Goal: Information Seeking & Learning: Learn about a topic

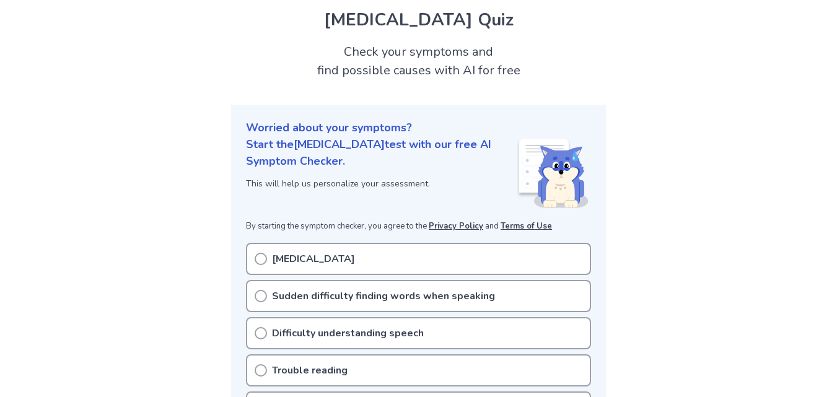
scroll to position [62, 0]
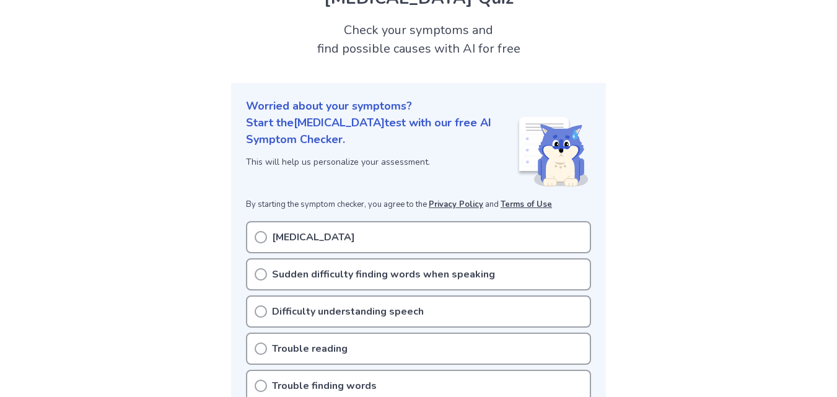
click at [260, 273] on icon at bounding box center [261, 274] width 12 height 12
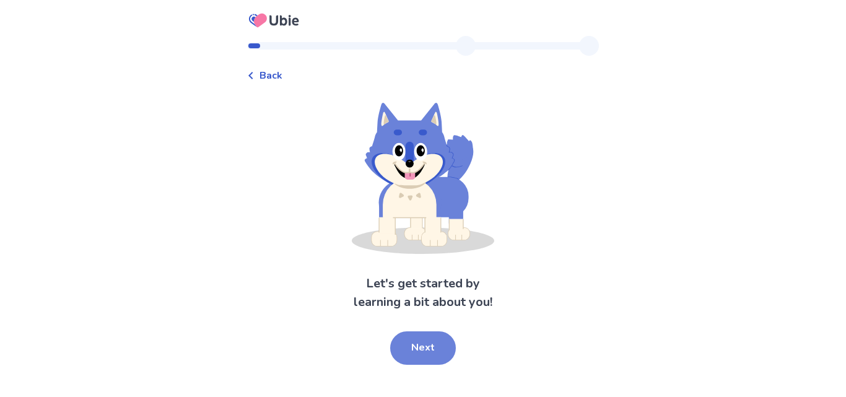
click at [434, 351] on button "Next" at bounding box center [423, 347] width 66 height 33
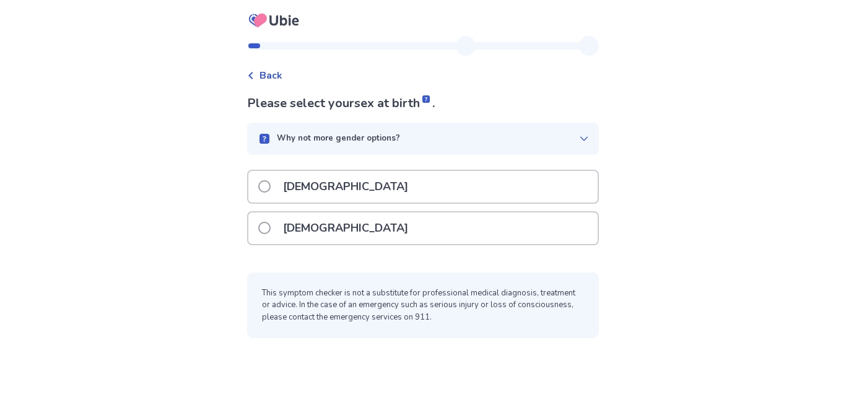
click at [391, 181] on div "[DEMOGRAPHIC_DATA]" at bounding box center [422, 187] width 349 height 32
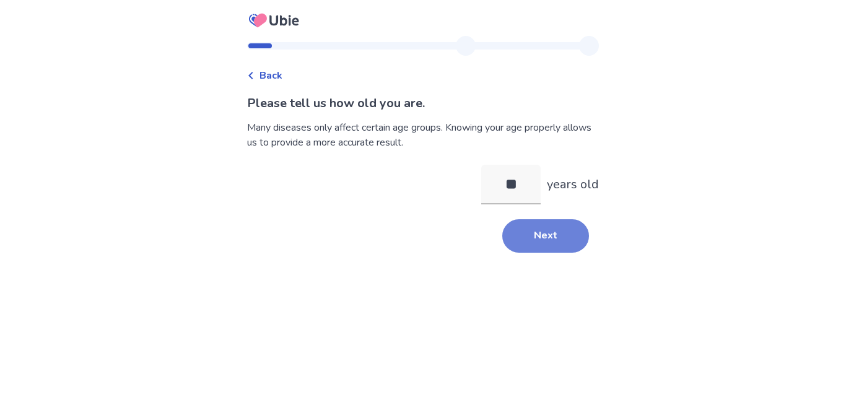
type input "**"
click at [542, 233] on button "Next" at bounding box center [545, 235] width 87 height 33
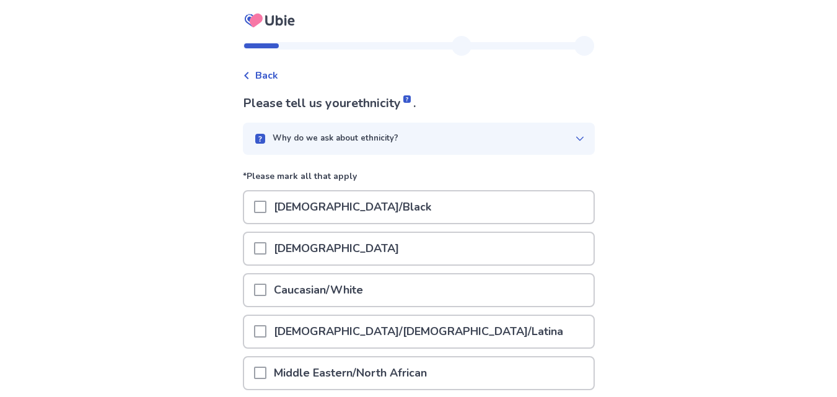
click at [266, 297] on div at bounding box center [260, 290] width 12 height 32
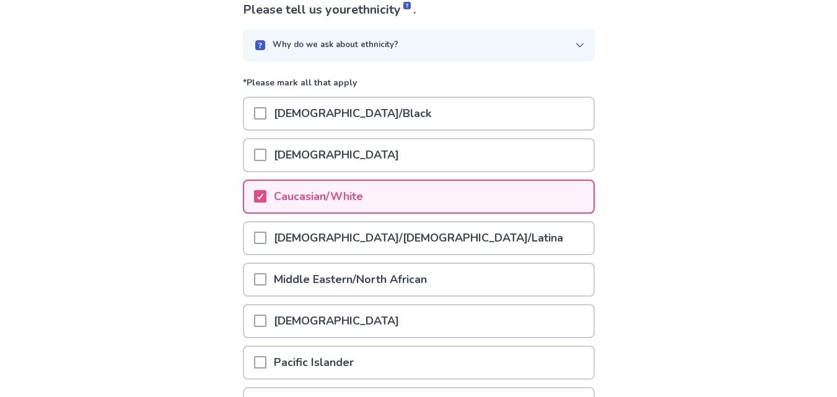
scroll to position [228, 0]
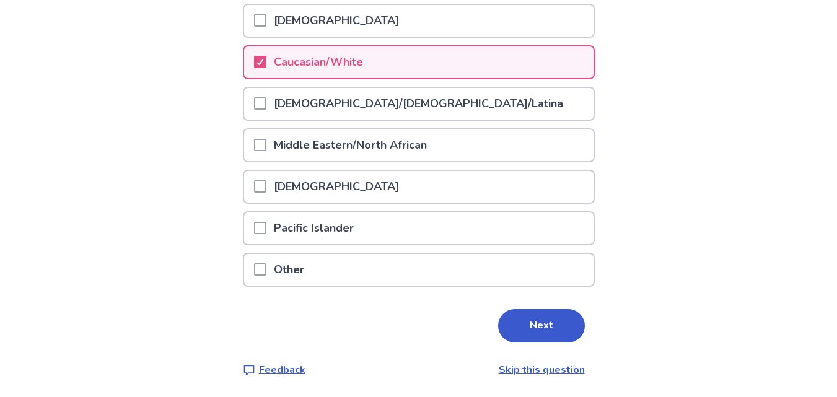
click at [539, 313] on button "Next" at bounding box center [541, 325] width 87 height 33
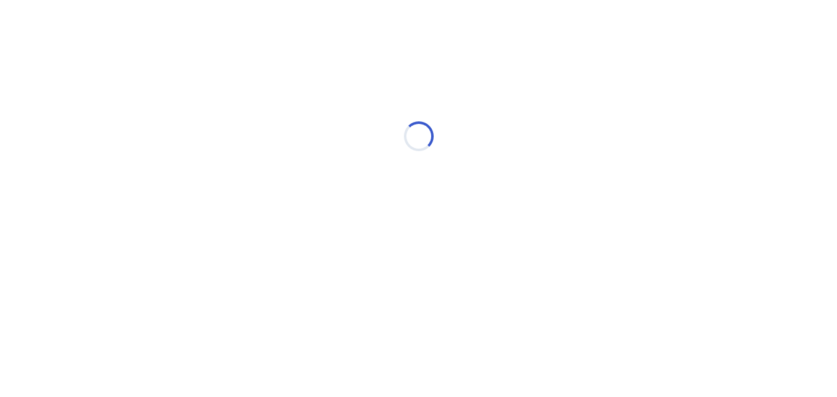
scroll to position [0, 0]
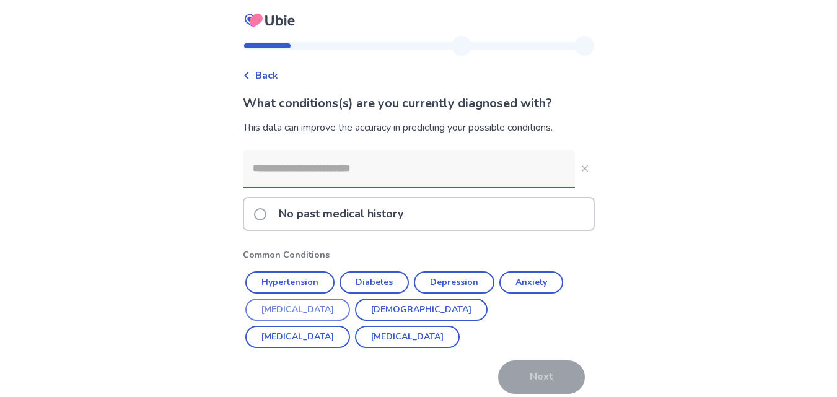
click at [316, 287] on button "Hypertension" at bounding box center [289, 282] width 89 height 22
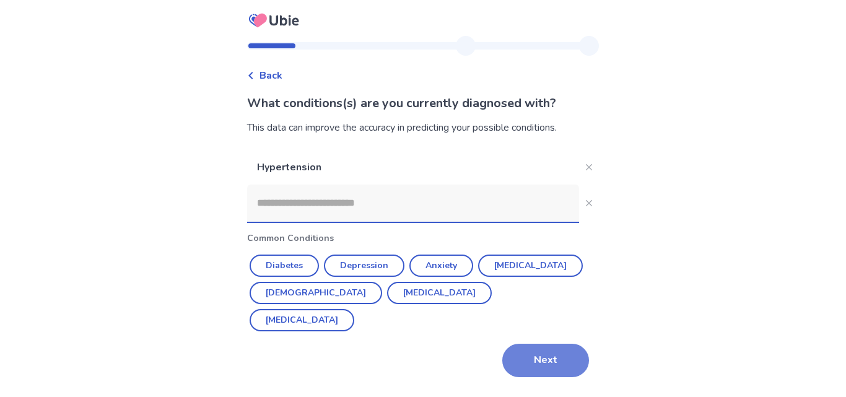
click at [531, 355] on button "Next" at bounding box center [545, 360] width 87 height 33
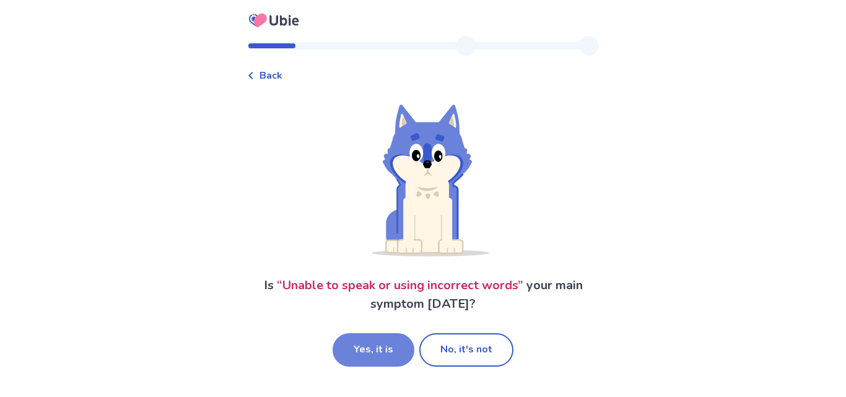
click at [380, 351] on button "Yes, it is" at bounding box center [374, 349] width 82 height 33
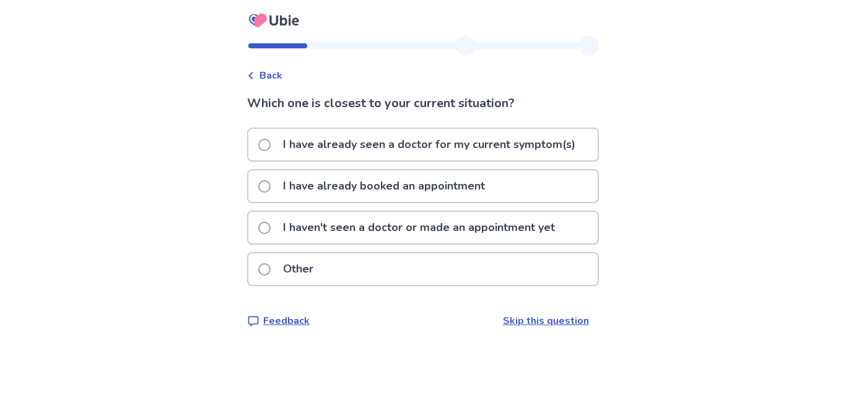
click at [267, 234] on label "I haven't seen a doctor or made an appointment yet" at bounding box center [410, 228] width 304 height 32
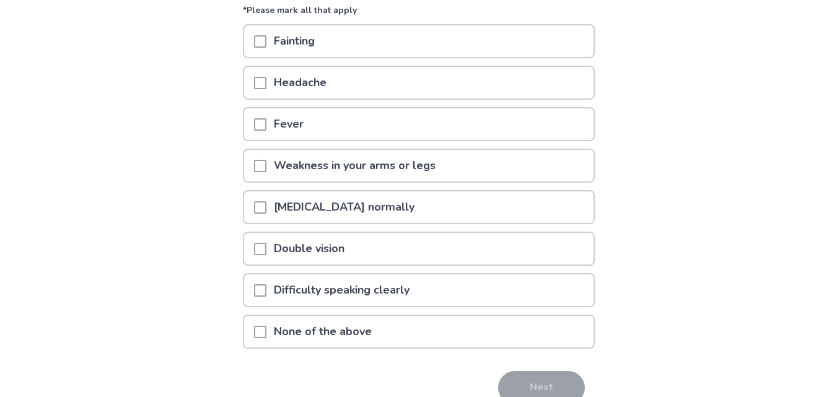
scroll to position [186, 0]
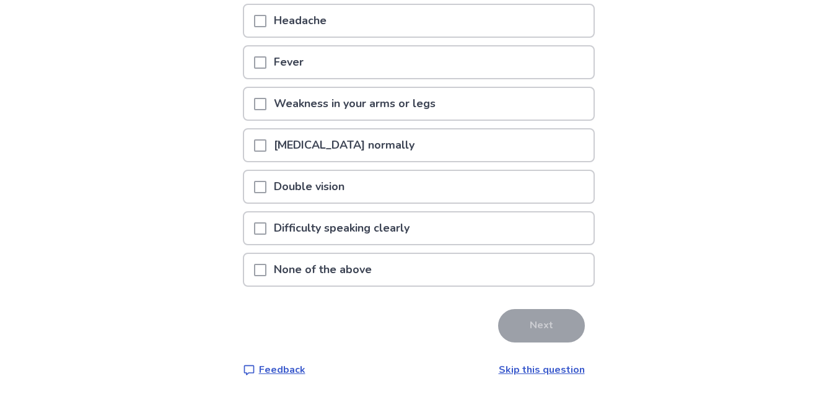
click at [260, 269] on div "None of the above" at bounding box center [418, 270] width 349 height 32
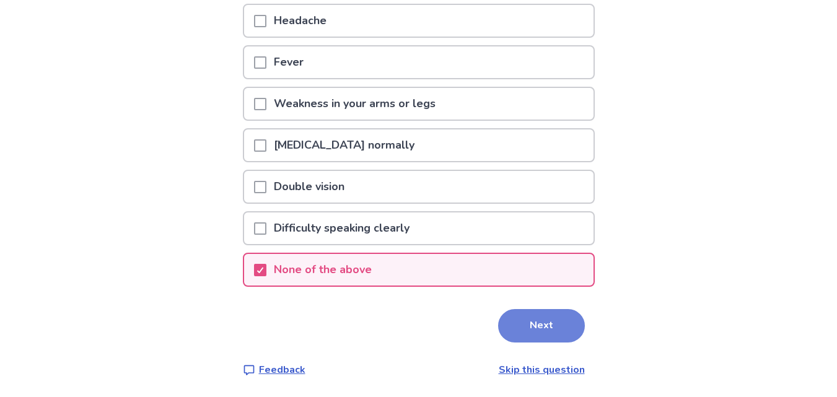
click at [544, 328] on button "Next" at bounding box center [541, 325] width 87 height 33
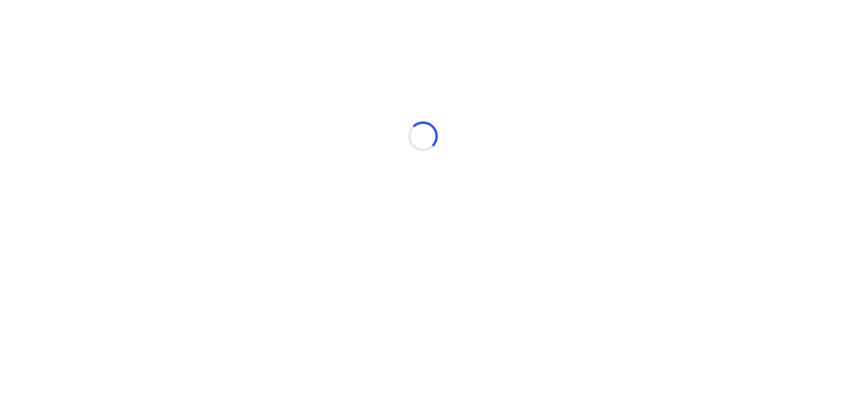
select select "*"
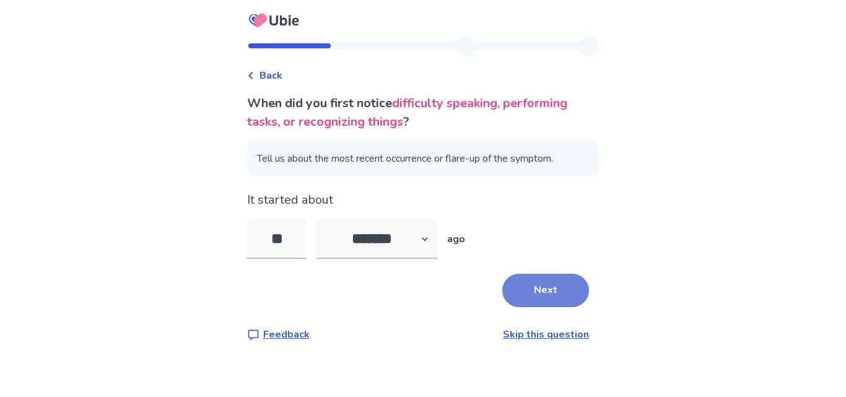
type input "**"
click at [576, 294] on button "Next" at bounding box center [545, 290] width 87 height 33
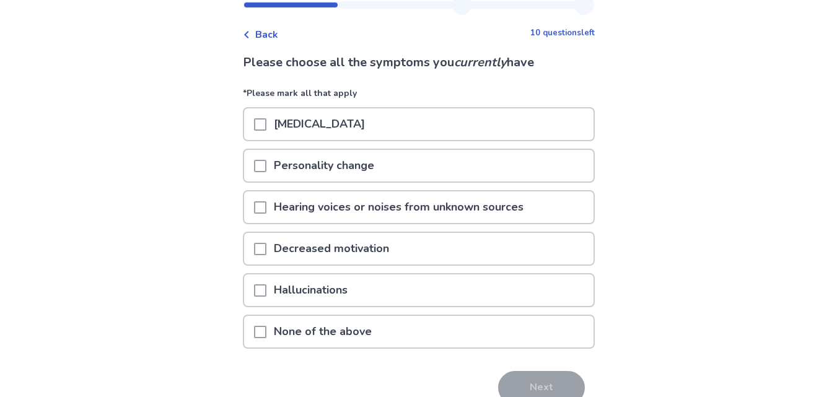
scroll to position [62, 0]
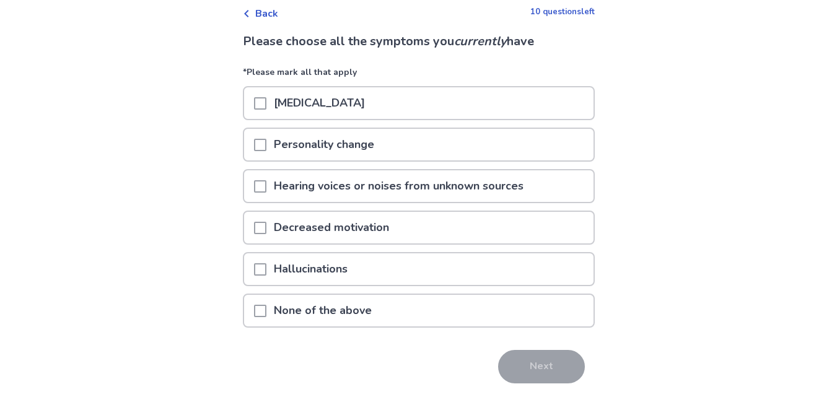
click at [266, 311] on span at bounding box center [260, 311] width 12 height 12
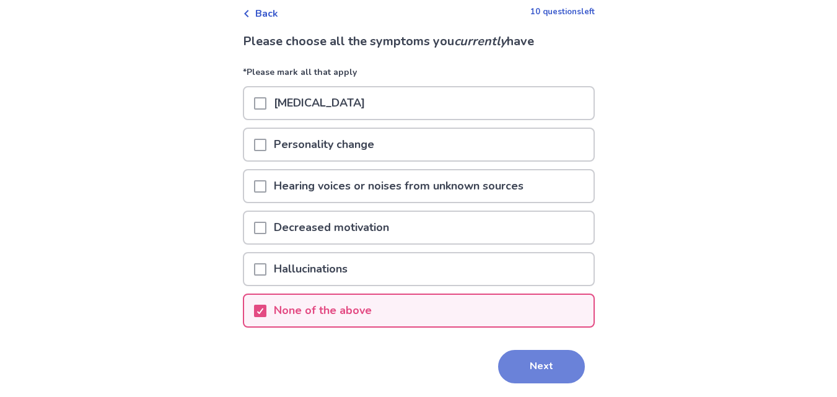
drag, startPoint x: 580, startPoint y: 371, endPoint x: 562, endPoint y: 370, distance: 17.4
click at [573, 370] on div "Next" at bounding box center [419, 366] width 352 height 33
click at [541, 367] on button "Next" at bounding box center [541, 366] width 87 height 33
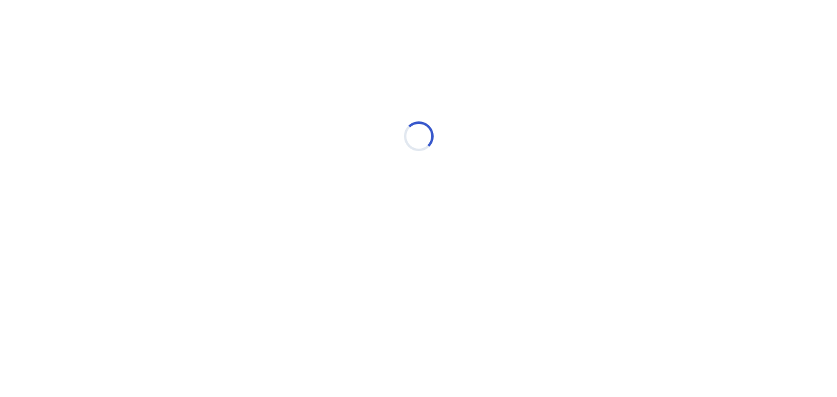
scroll to position [0, 0]
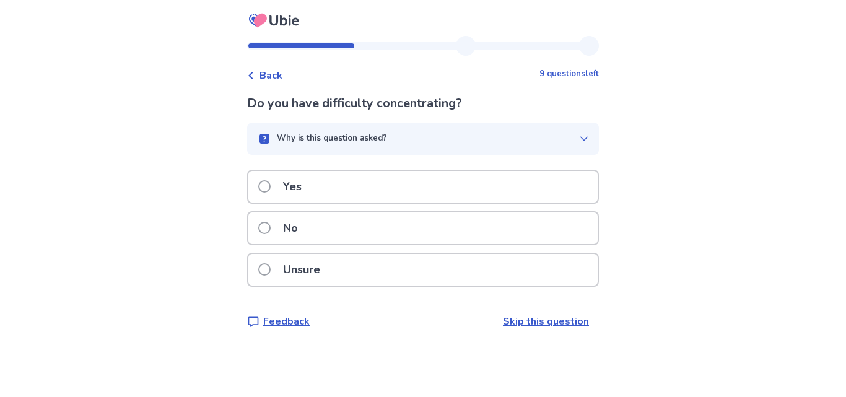
click at [271, 264] on span at bounding box center [264, 269] width 12 height 12
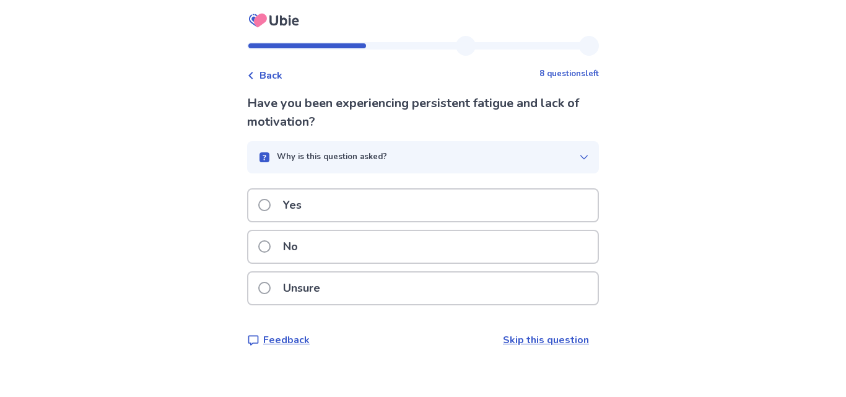
click at [271, 287] on span at bounding box center [264, 288] width 12 height 12
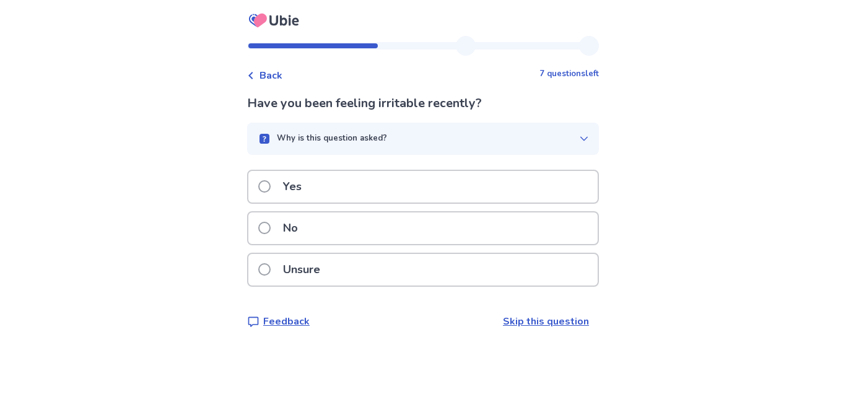
click at [269, 224] on span at bounding box center [264, 228] width 12 height 12
click at [271, 272] on span at bounding box center [264, 269] width 12 height 12
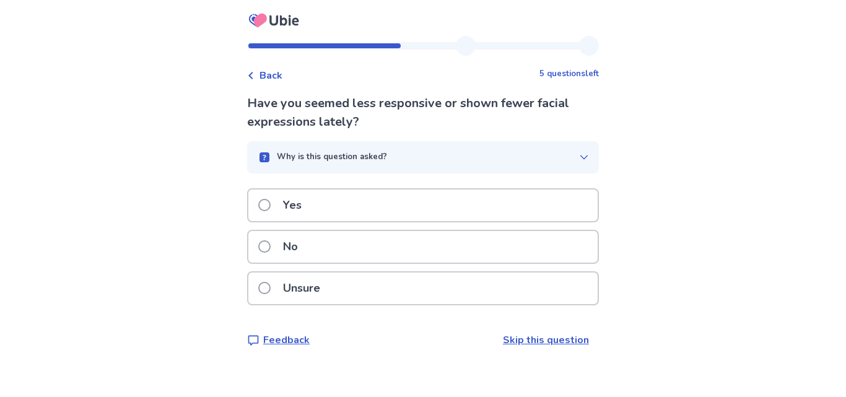
click at [266, 246] on span at bounding box center [264, 246] width 12 height 12
click at [270, 240] on span at bounding box center [264, 246] width 12 height 12
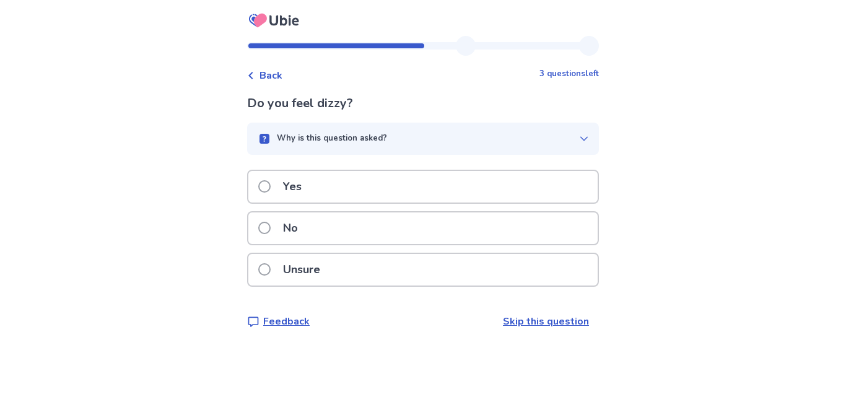
click at [271, 227] on span at bounding box center [264, 228] width 12 height 12
click at [275, 222] on label "No" at bounding box center [281, 228] width 47 height 32
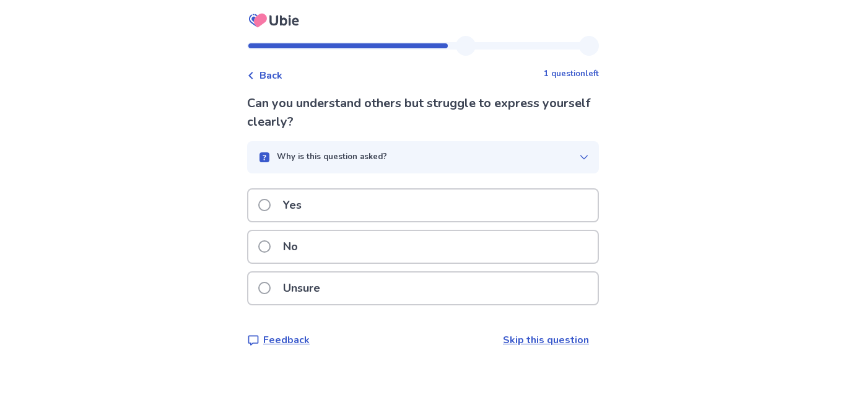
click at [271, 204] on span at bounding box center [264, 205] width 12 height 12
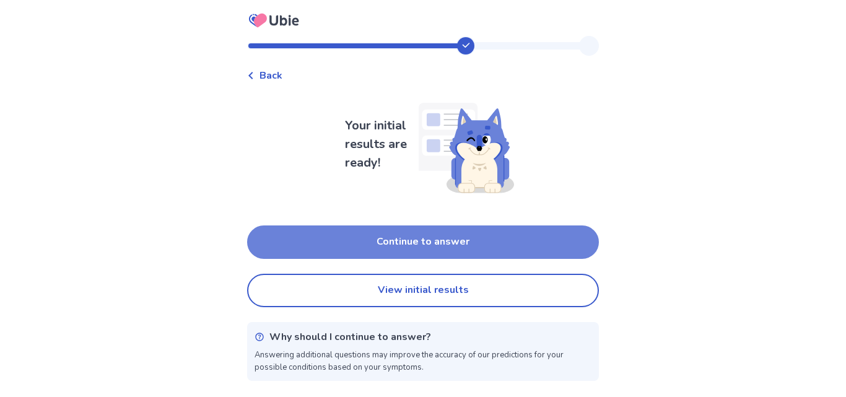
click at [473, 238] on button "Continue to answer" at bounding box center [423, 241] width 352 height 33
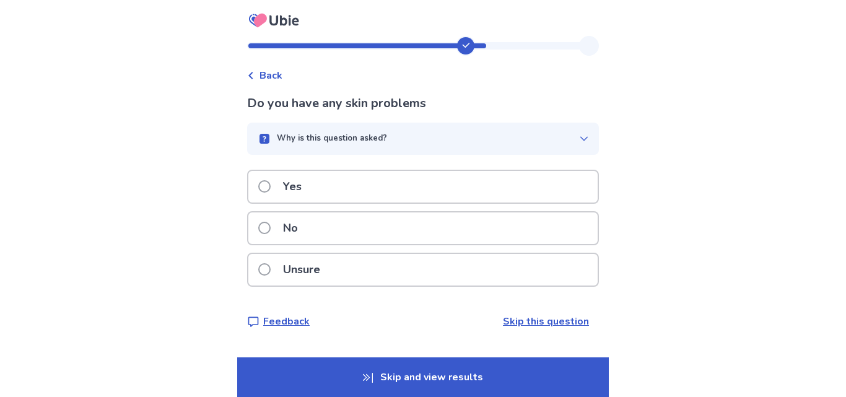
click at [267, 230] on span at bounding box center [264, 228] width 12 height 12
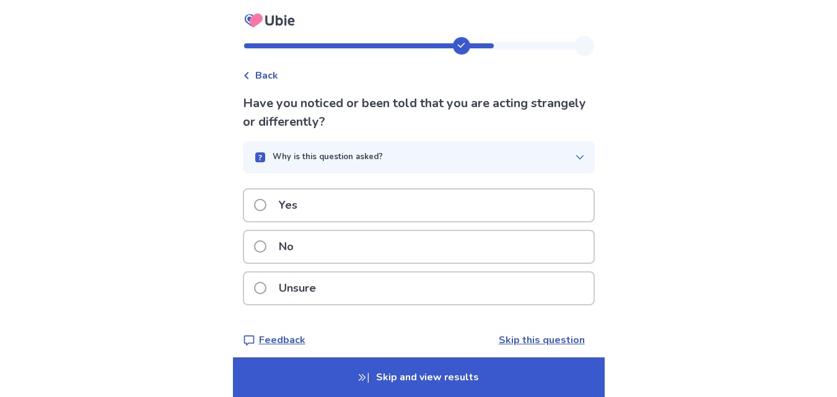
click at [266, 248] on span at bounding box center [260, 246] width 12 height 12
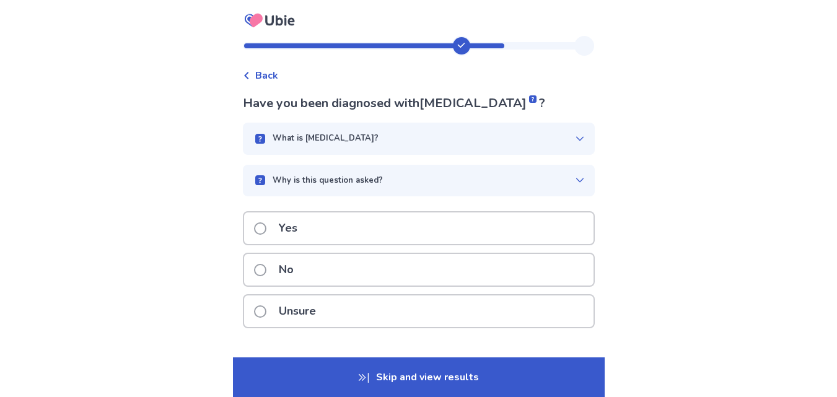
click at [266, 248] on div "Yes" at bounding box center [419, 231] width 352 height 41
click at [266, 271] on span at bounding box center [260, 270] width 12 height 12
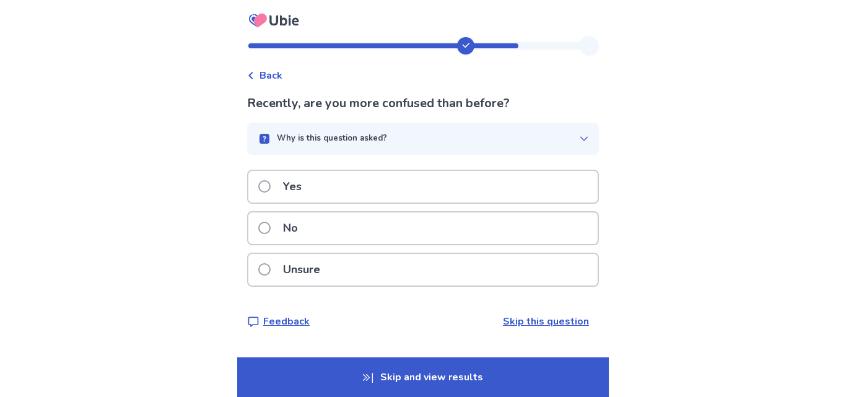
click at [271, 230] on span at bounding box center [264, 228] width 12 height 12
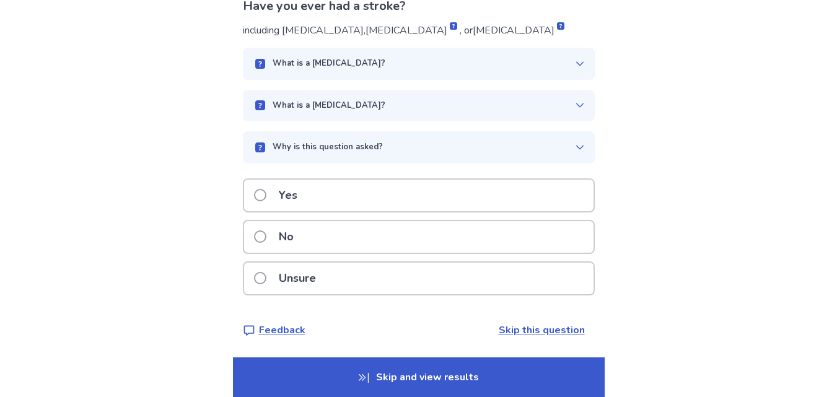
scroll to position [112, 0]
click at [266, 240] on span at bounding box center [260, 236] width 12 height 12
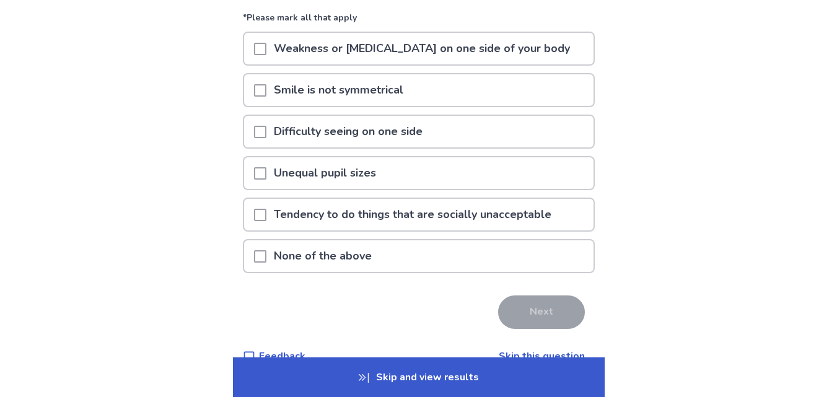
scroll to position [124, 0]
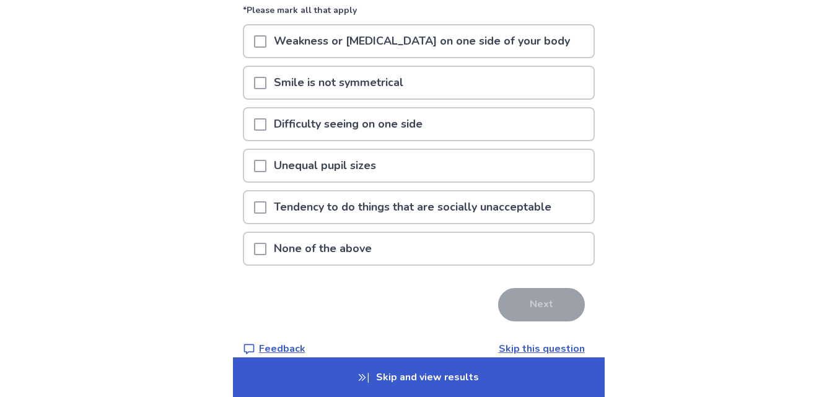
click at [274, 250] on p "None of the above" at bounding box center [322, 249] width 113 height 32
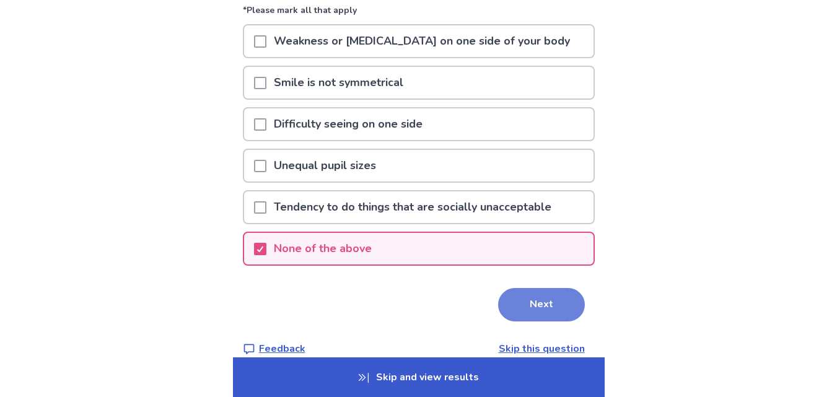
click at [533, 298] on button "Next" at bounding box center [541, 304] width 87 height 33
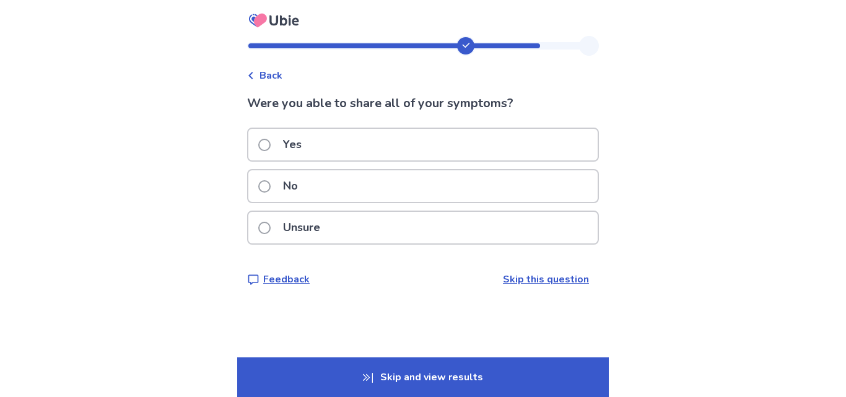
click at [271, 145] on span at bounding box center [264, 145] width 12 height 12
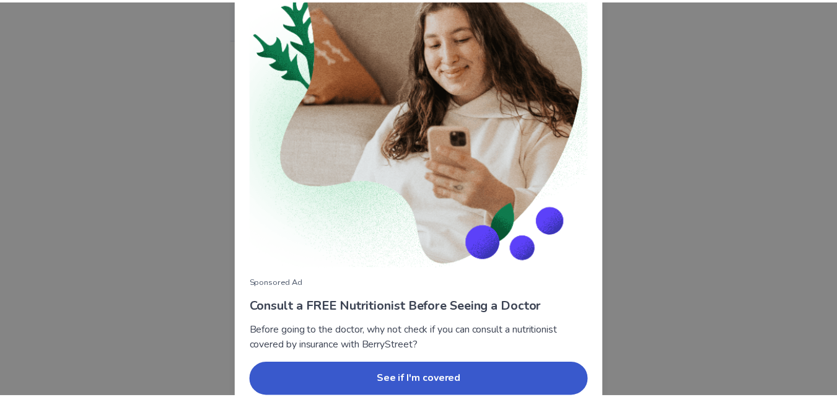
scroll to position [145, 0]
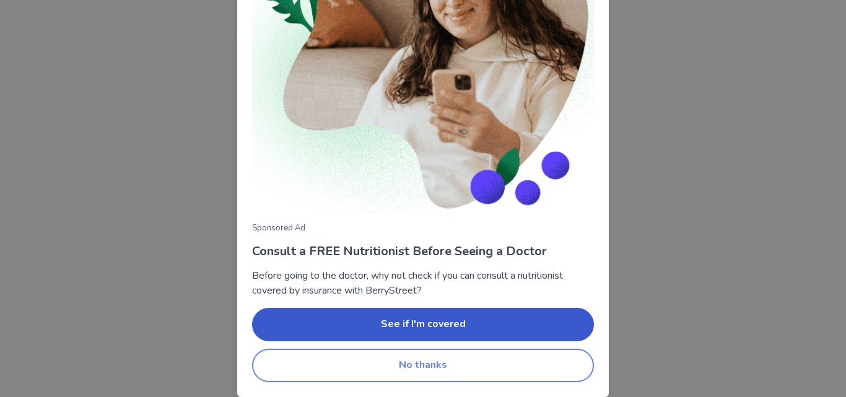
click at [418, 365] on button "No thanks" at bounding box center [423, 365] width 342 height 33
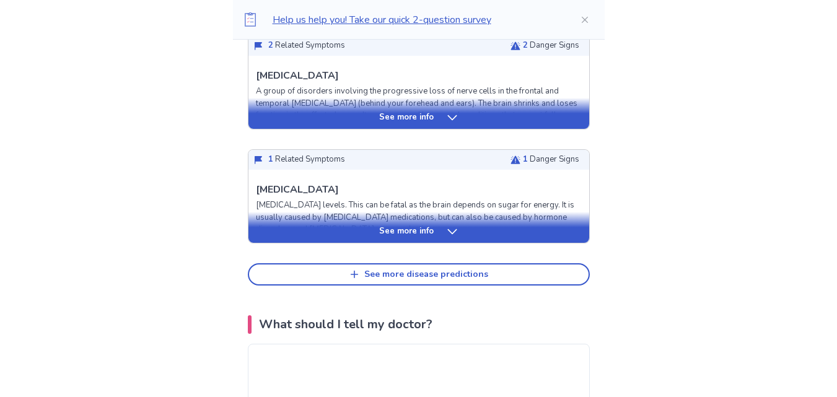
scroll to position [743, 0]
